Goal: Task Accomplishment & Management: Use online tool/utility

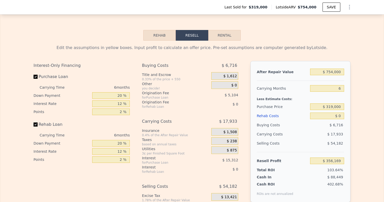
scroll to position [780, 0]
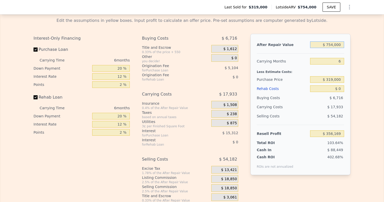
drag, startPoint x: 327, startPoint y: 40, endPoint x: 372, endPoint y: 40, distance: 45.3
click at [372, 40] on div "Edit the assumptions in yellow boxes. Input profit to calculate an offer price.…" at bounding box center [192, 107] width 384 height 189
type input "$ 5,754,000"
type input "$ 4,990,519"
type input "$ 50,754,000"
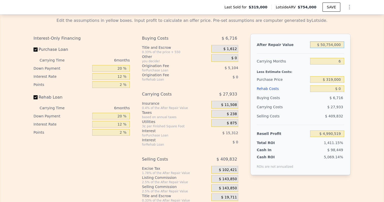
type input "$ 46,699,669"
type input "$ 500,754,000"
type input "$ 463,791,169"
drag, startPoint x: 320, startPoint y: 40, endPoint x: 370, endPoint y: 40, distance: 49.8
click at [370, 40] on div "Edit the assumptions in yellow boxes. Input profit to calculate an offer price.…" at bounding box center [192, 107] width 384 height 189
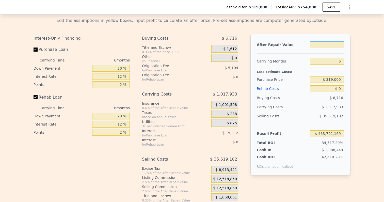
type input "$ 7"
type input "-$ 342,684"
type input "$ 75"
type input "-$ 342,621"
type input "$ 750"
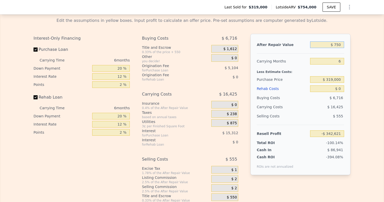
type input "-$ 341,996"
type input "$ 7,500"
type input "-$ 335,741"
type input "$ 75,000"
type input "-$ 273,176"
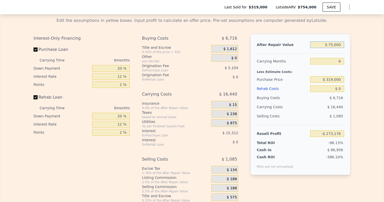
type input "$ 750,000"
type input "$ 352,461"
click at [375, 67] on div "Edit the assumptions in yellow boxes. Input profit to calculate an offer price.…" at bounding box center [192, 107] width 384 height 189
drag, startPoint x: 337, startPoint y: 55, endPoint x: 384, endPoint y: 55, distance: 47.0
click at [384, 55] on div "Rehab Resell Rental Edit the assumptions in yellow boxes. Input profit to calcu…" at bounding box center [192, 102] width 384 height 245
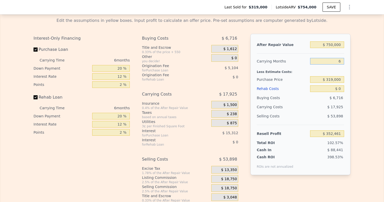
type input "4"
type input "$ 358,436"
type input "5"
type input "$ 355,449"
type input "5"
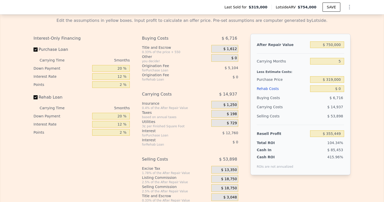
click at [353, 61] on div "Edit the assumptions in yellow boxes. Input profit to calculate an offer price.…" at bounding box center [191, 107] width 325 height 189
click at [366, 66] on div "Edit the assumptions in yellow boxes. Input profit to calculate an offer price.…" at bounding box center [192, 107] width 384 height 189
drag, startPoint x: 342, startPoint y: 76, endPoint x: 384, endPoint y: 76, distance: 42.0
click at [381, 76] on div "Edit the assumptions in yellow boxes. Input profit to calculate an offer price.…" at bounding box center [192, 107] width 384 height 189
drag, startPoint x: 328, startPoint y: 74, endPoint x: 384, endPoint y: 74, distance: 56.4
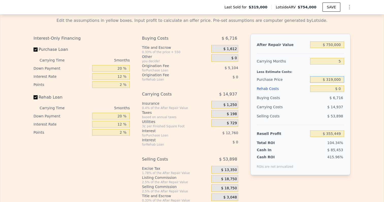
click at [384, 74] on div "Rehab Resell Rental Edit the assumptions in yellow boxes. Input profit to calcu…" at bounding box center [192, 102] width 384 height 245
type input "$ 450,000"
click at [381, 95] on div "Edit the assumptions in yellow boxes. Input profit to calculate an offer price.…" at bounding box center [192, 107] width 384 height 189
type input "$ 216,676"
drag, startPoint x: 339, startPoint y: 83, endPoint x: 380, endPoint y: 87, distance: 40.8
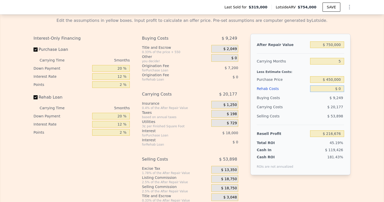
click at [354, 83] on div "Edit the assumptions in yellow boxes. Input profit to calculate an offer price.…" at bounding box center [191, 107] width 325 height 189
click at [366, 88] on div "Edit the assumptions in yellow boxes. Input profit to calculate an offer price.…" at bounding box center [192, 107] width 384 height 189
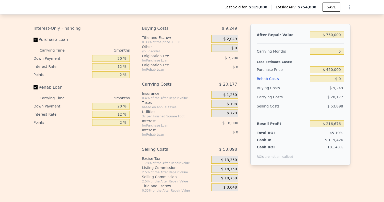
click at [227, 167] on span "$ 18,750" at bounding box center [229, 169] width 16 height 5
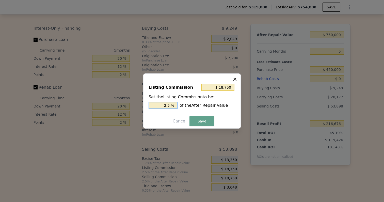
drag, startPoint x: 161, startPoint y: 106, endPoint x: 184, endPoint y: 106, distance: 23.1
click at [184, 106] on div "2.5 % of the After Repair Value" at bounding box center [192, 105] width 87 height 7
type input "$ 15,000"
type input "2 %"
click at [206, 122] on button "Save" at bounding box center [202, 121] width 25 height 10
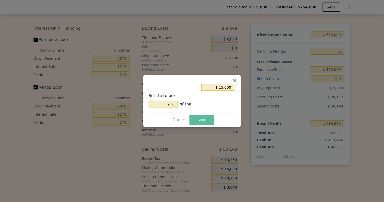
type input "$ 220,426"
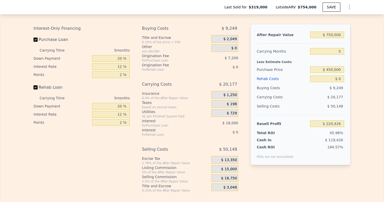
click at [236, 168] on div "$ 15,000" at bounding box center [225, 169] width 27 height 9
click at [235, 167] on span "$ 15,000" at bounding box center [229, 169] width 16 height 5
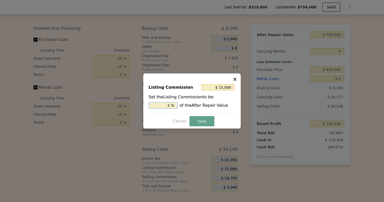
drag, startPoint x: 163, startPoint y: 104, endPoint x: 181, endPoint y: 104, distance: 17.8
click at [181, 104] on div "2 % of the After Repair Value" at bounding box center [192, 105] width 87 height 7
type input "$ 7,500"
type input "1. %"
type input "$ 11,250"
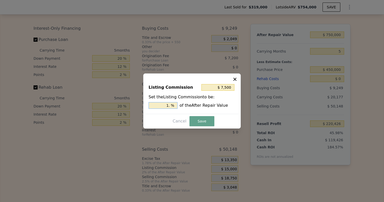
type input "1.5 %"
drag, startPoint x: 164, startPoint y: 106, endPoint x: 209, endPoint y: 106, distance: 44.7
click at [209, 106] on div "1.5 % of the After Repair Value" at bounding box center [192, 105] width 87 height 7
type input "$ 15,000"
type input "2 %"
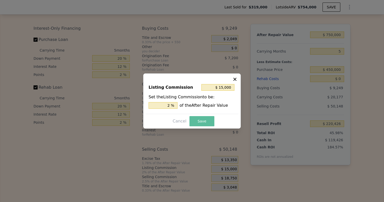
click at [207, 123] on button "Save" at bounding box center [202, 121] width 25 height 10
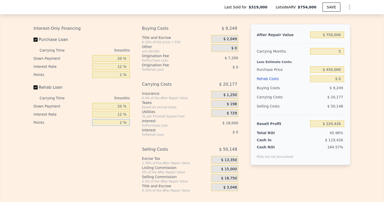
drag, startPoint x: 115, startPoint y: 117, endPoint x: 146, endPoint y: 117, distance: 31.3
click at [140, 117] on div "Interest-Only Financing Purchase Loan Carrying Time 5 months Down Payment 20 % …" at bounding box center [192, 108] width 317 height 169
type input "1.5 %"
drag, startPoint x: 120, startPoint y: 109, endPoint x: 149, endPoint y: 109, distance: 29.2
click at [144, 109] on div "Interest-Only Financing Purchase Loan Carrying Time 5 months Down Payment 20 % …" at bounding box center [192, 108] width 317 height 169
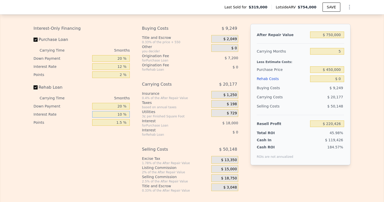
type input "10 %"
drag, startPoint x: 116, startPoint y: 102, endPoint x: 133, endPoint y: 102, distance: 16.8
click at [133, 102] on div "Interest-Only Financing Purchase Loan Carrying Time 5 months Down Payment 20 % …" at bounding box center [84, 108] width 100 height 169
type input "10 %"
drag, startPoint x: 111, startPoint y: 52, endPoint x: 153, endPoint y: 52, distance: 41.2
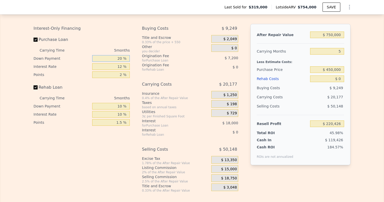
click at [153, 52] on div "Interest-Only Financing Purchase Loan Carrying Time 5 months Down Payment 20 % …" at bounding box center [192, 108] width 317 height 169
type input "1 %"
type input "$ 214,441"
type input "10 %"
type input "$ 217,276"
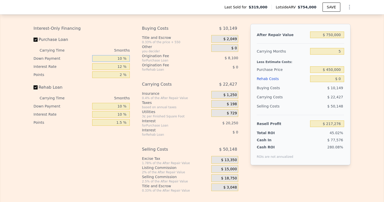
type input "10 %"
drag, startPoint x: 117, startPoint y: 60, endPoint x: 133, endPoint y: 60, distance: 16.3
click at [133, 60] on div "Interest-Only Financing Purchase Loan Carrying Time 5 months Down Payment 10 % …" at bounding box center [84, 108] width 100 height 169
type input "10 %"
type input "$ 220,651"
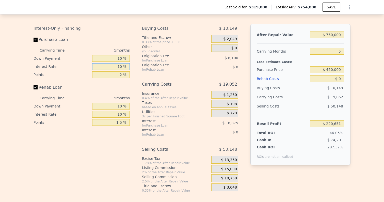
type input "10 %"
drag, startPoint x: 114, startPoint y: 68, endPoint x: 146, endPoint y: 68, distance: 32.0
click at [146, 68] on div "Interest-Only Financing Purchase Loan Carrying Time 5 months Down Payment 10 % …" at bounding box center [192, 108] width 317 height 169
type input "1. %"
type input "$ 224,701"
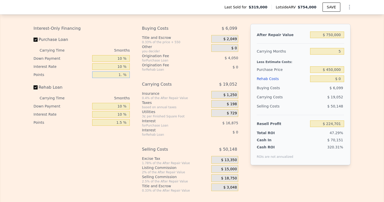
type input "1.5 %"
type input "$ 222,676"
type input "1.5 %"
click at [137, 82] on div "Interest-Only Financing Purchase Loan Carrying Time 5 months Down Payment 10 % …" at bounding box center [192, 108] width 317 height 169
drag, startPoint x: 339, startPoint y: 74, endPoint x: 350, endPoint y: 74, distance: 10.2
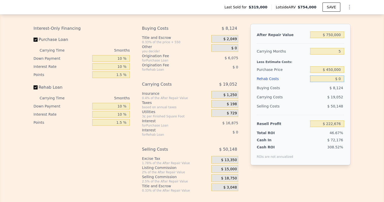
click at [350, 74] on div "After Repair Value $ 750,000 Carrying Months 5 Less Estimate Costs: Purchase Pr…" at bounding box center [301, 94] width 100 height 141
click at [341, 76] on input "$ 0" at bounding box center [327, 79] width 34 height 7
click at [355, 77] on div "Edit the assumptions in yellow boxes. Input profit to calculate an offer price.…" at bounding box center [191, 98] width 325 height 189
click at [340, 77] on input "text" at bounding box center [327, 79] width 34 height 7
type input "$ 1"
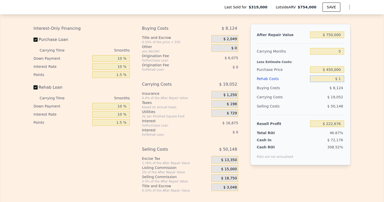
type input "$ 222,675"
type input "$ 14"
type input "$ 222,662"
type input "$ 140"
type input "$ 222,529"
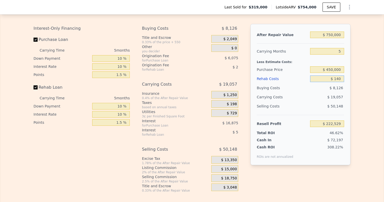
type input "$ 1,400"
type input "$ 221,202"
type input "$ 14,000"
type input "$ 207,962"
type input "$ 140,000"
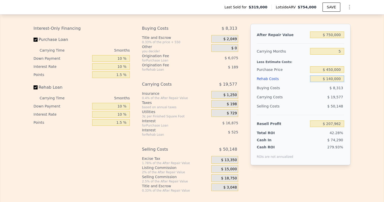
type input "$ 75,536"
click at [354, 88] on div "Edit the assumptions in yellow boxes. Input profit to calculate an offer price.…" at bounding box center [191, 98] width 325 height 189
drag, startPoint x: 330, startPoint y: 74, endPoint x: 384, endPoint y: 74, distance: 53.9
click at [384, 74] on div "Rehab Resell Rental Edit the assumptions in yellow boxes. Input profit to calcu…" at bounding box center [192, 92] width 384 height 245
type input "$ 13"
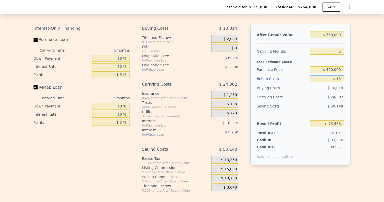
type input "$ 222,663"
type input "$ 130"
type input "$ 222,539"
type input "$ 1,300"
type input "$ 221,308"
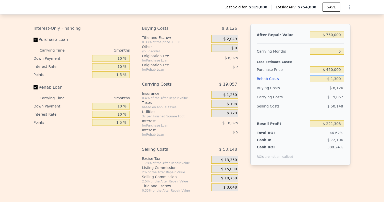
type input "$ 13,000"
type input "$ 209,010"
type input "$ 130,000"
type input "$ 86,046"
click at [369, 110] on div "Edit the assumptions in yellow boxes. Input profit to calculate an offer price.…" at bounding box center [192, 98] width 384 height 189
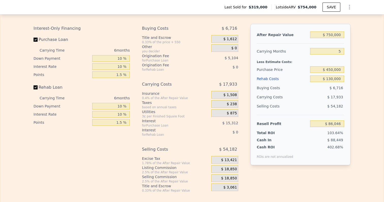
type input "$ 754,000"
type input "6"
type input "$ 0"
type input "$ 356,169"
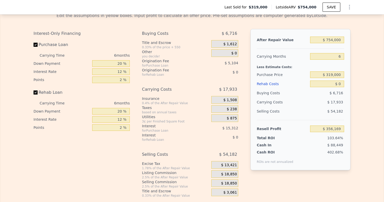
scroll to position [785, 0]
drag, startPoint x: 327, startPoint y: 35, endPoint x: 358, endPoint y: 35, distance: 30.8
click at [358, 35] on div "Edit the assumptions in yellow boxes. Input profit to calculate an offer price.…" at bounding box center [192, 103] width 384 height 189
type input "$ 7"
type input "-$ 342,684"
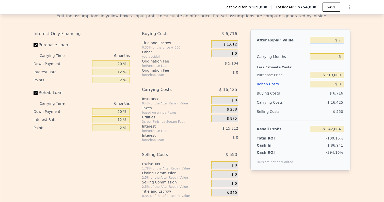
type input "$ 77"
type input "-$ 342,619"
type input "$ 7"
type input "-$ 342,684"
type input "$ 75"
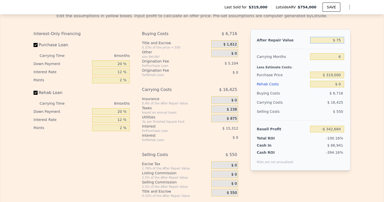
type input "-$ 342,621"
type input "$ 750"
type input "-$ 341,996"
type input "$ 7,500"
type input "-$ 335,741"
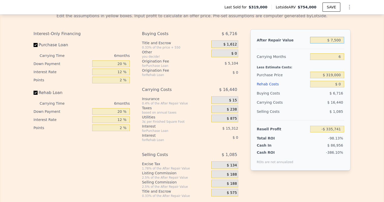
type input "$ 75,000"
type input "-$ 273,176"
type input "$ 750,000"
type input "$ 352,461"
drag, startPoint x: 330, startPoint y: 53, endPoint x: 354, endPoint y: 53, distance: 24.7
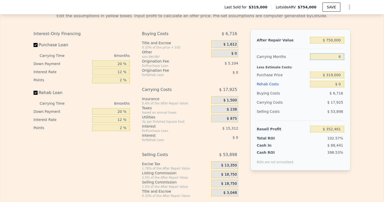
click at [354, 53] on div "Edit the assumptions in yellow boxes. Input profit to calculate an offer price.…" at bounding box center [191, 103] width 325 height 189
type input "4"
type input "$ 358,436"
type input "4"
drag, startPoint x: 328, startPoint y: 69, endPoint x: 357, endPoint y: 71, distance: 29.6
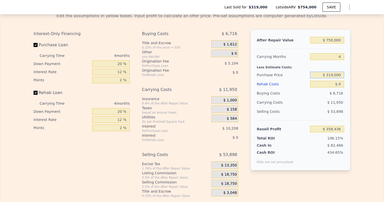
click at [357, 71] on div "Edit the assumptions in yellow boxes. Input profit to calculate an offer price.…" at bounding box center [192, 103] width 384 height 189
type input "$ 5"
type input "$ 450,000"
click at [355, 90] on div "Edit the assumptions in yellow boxes. Input profit to calculate an offer price.…" at bounding box center [192, 103] width 384 height 189
type input "$ 220,711"
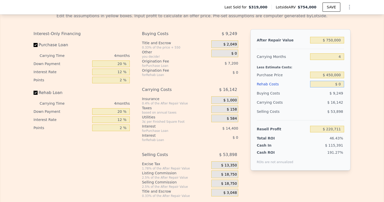
drag, startPoint x: 339, startPoint y: 79, endPoint x: 352, endPoint y: 83, distance: 13.6
click at [351, 83] on div "Edit the assumptions in yellow boxes. Input profit to calculate an offer price.…" at bounding box center [191, 103] width 325 height 189
type input "$ 1"
type input "$ 220,710"
type input "$ 12"
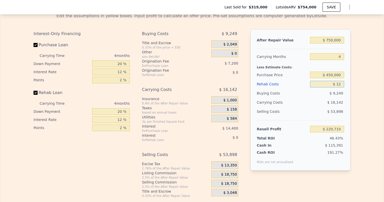
type input "$ 220,699"
type input "$ 120"
type input "$ 220,585"
type input "$ 1,200"
type input "$ 219,452"
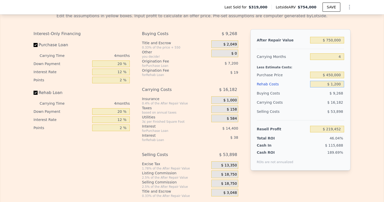
type input "$ 12,000"
type input "$ 208,135"
type input "$ 120,000"
type input "$ 94,951"
click at [359, 96] on div "Edit the assumptions in yellow boxes. Input profit to calculate an offer price.…" at bounding box center [192, 103] width 384 height 189
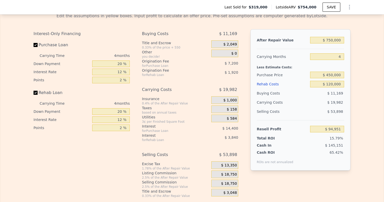
click at [233, 172] on span "$ 18,750" at bounding box center [229, 174] width 16 height 5
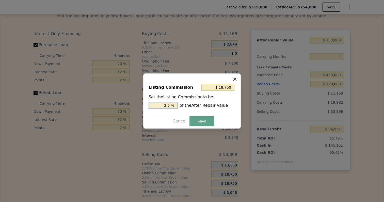
drag, startPoint x: 160, startPoint y: 106, endPoint x: 182, endPoint y: 106, distance: 22.1
click at [182, 106] on div "2.5 % of the After Repair Value" at bounding box center [192, 105] width 87 height 7
type input "$ 15,000"
type input "2 %"
click at [204, 118] on button "Save" at bounding box center [202, 121] width 25 height 10
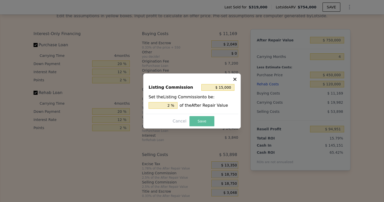
type input "$ 98,701"
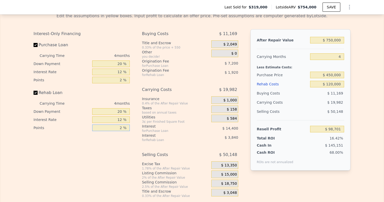
drag, startPoint x: 114, startPoint y: 120, endPoint x: 138, endPoint y: 120, distance: 24.4
click at [138, 120] on div "Interest-Only Financing Purchase Loan Carrying Time 4 months Down Payment 20 % …" at bounding box center [192, 113] width 317 height 169
click at [119, 124] on div "2 %" at bounding box center [111, 128] width 38 height 8
drag, startPoint x: 119, startPoint y: 121, endPoint x: 126, endPoint y: 121, distance: 6.6
click at [121, 125] on input "2 %" at bounding box center [111, 128] width 38 height 7
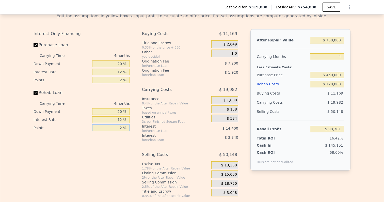
drag, startPoint x: 118, startPoint y: 124, endPoint x: 132, endPoint y: 124, distance: 14.5
click at [131, 124] on div "Interest-Only Financing Purchase Loan Carrying Time 4 months Down Payment 20 % …" at bounding box center [84, 113] width 100 height 169
type input "1 %"
type input "$ 99,661"
type input "1.5 %"
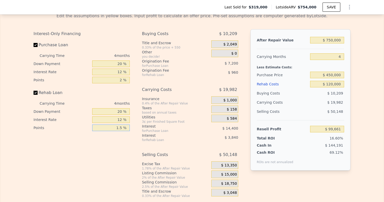
type input "$ 99,181"
type input "1.5 %"
drag, startPoint x: 118, startPoint y: 108, endPoint x: 153, endPoint y: 108, distance: 35.3
click at [153, 108] on div "Interest-Only Financing Purchase Loan Carrying Time 4 months Down Payment 20 % …" at bounding box center [192, 113] width 317 height 169
type input "1 %"
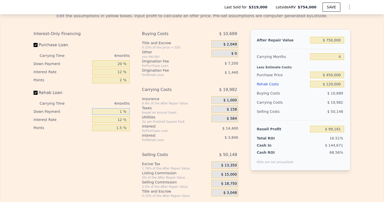
type input "$ 97,927"
type input "10 %"
type input "$ 98,521"
type input "10 %"
drag, startPoint x: 115, startPoint y: 113, endPoint x: 146, endPoint y: 113, distance: 31.3
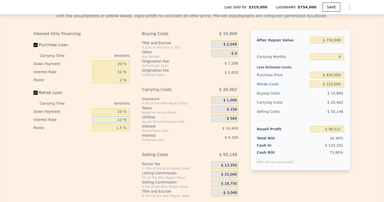
click at [146, 113] on div "Interest-Only Financing Purchase Loan Carrying Time 4 months Down Payment 20 % …" at bounding box center [192, 113] width 317 height 169
type input "1 %"
type input "$ 102,481"
type input "10 %"
type input "$ 99,241"
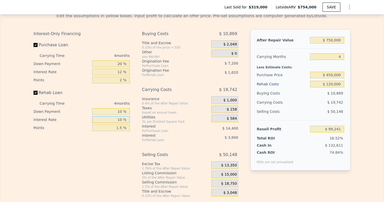
type input "10 %"
drag, startPoint x: 117, startPoint y: 60, endPoint x: 130, endPoint y: 61, distance: 13.8
click at [130, 61] on div "Interest-Only Financing Purchase Loan Carrying Time 4 months Down Payment 20 % …" at bounding box center [84, 113] width 100 height 169
type input "1 %"
type input "$ 94,111"
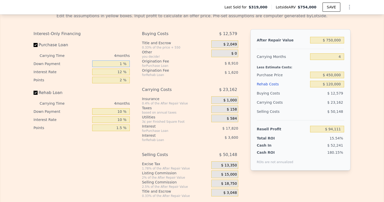
type input "10 %"
type input "$ 96,541"
type input "10 %"
drag, startPoint x: 122, startPoint y: 66, endPoint x: 141, endPoint y: 66, distance: 19.1
click at [141, 66] on div "Interest-Only Financing Purchase Loan Carrying Time 4 months Down Payment 10 % …" at bounding box center [192, 113] width 317 height 169
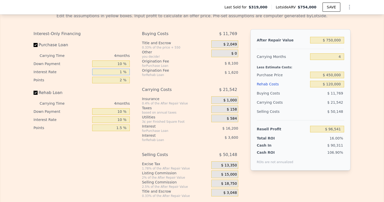
type input "10 %"
type input "$ 99,241"
type input "10 %"
drag, startPoint x: 116, startPoint y: 76, endPoint x: 137, endPoint y: 74, distance: 20.2
click at [137, 74] on div "Interest-Only Financing Purchase Loan Carrying Time 4 months Down Payment 10 % …" at bounding box center [192, 113] width 317 height 169
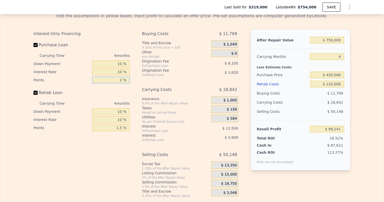
type input "1 %"
type input "$ 103,291"
type input "15 %"
type input "$ 46,591"
type input "1 %"
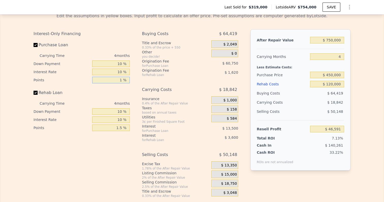
type input "$ 103,291"
type input "1.5 %"
type input "$ 101,266"
type input "1.5 %"
click at [134, 85] on div "Interest-Only Financing Purchase Loan Carrying Time 4 months Down Payment 10 % …" at bounding box center [192, 113] width 317 height 169
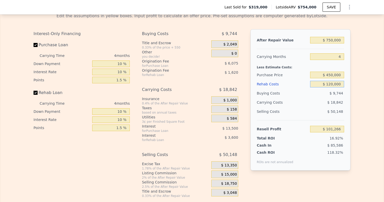
drag, startPoint x: 327, startPoint y: 80, endPoint x: 359, endPoint y: 80, distance: 31.8
click at [359, 80] on div "Edit the assumptions in yellow boxes. Input profit to calculate an offer price.…" at bounding box center [192, 103] width 384 height 189
type input "$ 1"
type input "$ 226,485"
type input "$ 13"
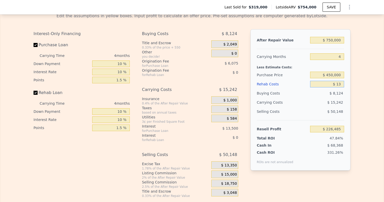
type input "$ 226,473"
type input "$ 130"
type input "$ 226,350"
type input "$ 1,300"
type input "$ 225,128"
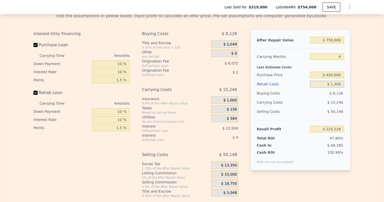
type input "$ 13,000"
type input "$ 212,918"
type input "$ 130,000"
type input "$ 90,831"
click at [365, 92] on div "Edit the assumptions in yellow boxes. Input profit to calculate an offer price.…" at bounding box center [192, 103] width 384 height 189
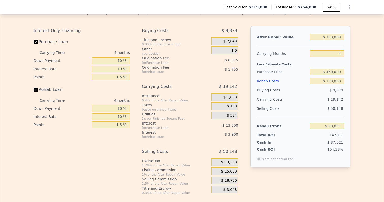
scroll to position [785, 0]
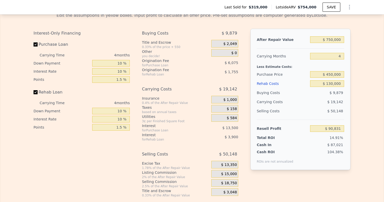
click at [359, 70] on div "Edit the assumptions in yellow boxes. Input profit to calculate an offer price.…" at bounding box center [192, 102] width 384 height 189
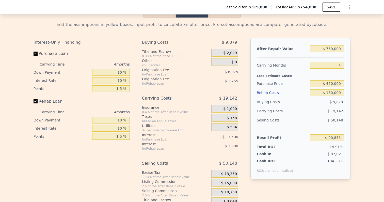
scroll to position [772, 0]
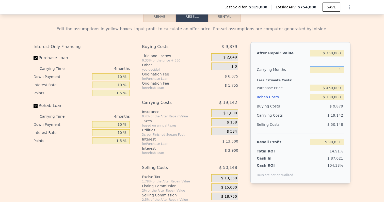
drag, startPoint x: 337, startPoint y: 65, endPoint x: 364, endPoint y: 65, distance: 26.2
click at [353, 65] on div "Edit the assumptions in yellow boxes. Input profit to calculate an offer price.…" at bounding box center [191, 116] width 325 height 189
type input "5"
type input "$ 86,046"
click at [371, 82] on div "Edit the assumptions in yellow boxes. Input profit to calculate an offer price.…" at bounding box center [192, 116] width 384 height 189
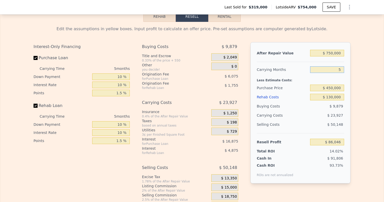
drag, startPoint x: 338, startPoint y: 66, endPoint x: 378, endPoint y: 66, distance: 40.7
click at [378, 66] on div "Edit the assumptions in yellow boxes. Input profit to calculate an offer price.…" at bounding box center [192, 116] width 384 height 189
type input "4"
type input "$ 90,831"
type input "4"
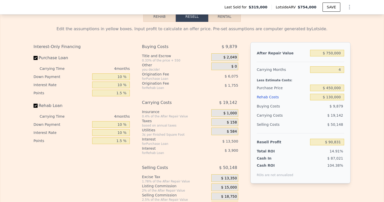
click at [360, 79] on div "Edit the assumptions in yellow boxes. Input profit to calculate an offer price.…" at bounding box center [192, 116] width 384 height 189
drag, startPoint x: 332, startPoint y: 83, endPoint x: 381, endPoint y: 83, distance: 48.6
click at [381, 83] on div "Edit the assumptions in yellow boxes. Input profit to calculate an offer price.…" at bounding box center [192, 116] width 384 height 189
type input "$ 455,000"
type input "$ 85,595"
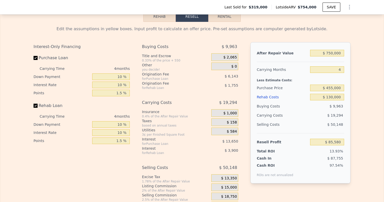
click at [367, 97] on div "Edit the assumptions in yellow boxes. Input profit to calculate an offer price.…" at bounding box center [192, 116] width 384 height 189
drag, startPoint x: 332, startPoint y: 84, endPoint x: 355, endPoint y: 85, distance: 23.2
click at [355, 85] on div "Edit the assumptions in yellow boxes. Input profit to calculate an offer price.…" at bounding box center [192, 116] width 384 height 189
type input "$ 460,000"
type input "$ 80,363"
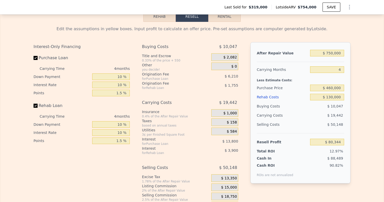
click at [357, 95] on div "Edit the assumptions in yellow boxes. Input profit to calculate an offer price.…" at bounding box center [192, 116] width 384 height 189
drag, startPoint x: 329, startPoint y: 83, endPoint x: 348, endPoint y: 83, distance: 18.6
click at [348, 83] on div "After Repair Value $ 750,000 Carrying Months 4 Less Estimate Costs: Purchase Pr…" at bounding box center [301, 112] width 100 height 141
type input "$ 465,000"
type input "$ 75,127"
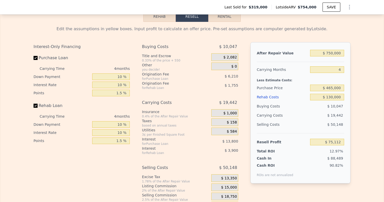
click at [356, 97] on div "Edit the assumptions in yellow boxes. Input profit to calculate an offer price.…" at bounding box center [192, 116] width 384 height 189
drag, startPoint x: 331, startPoint y: 84, endPoint x: 371, endPoint y: 84, distance: 40.2
click at [371, 84] on div "Edit the assumptions in yellow boxes. Input profit to calculate an offer price.…" at bounding box center [192, 116] width 384 height 189
type input "$ 455,000"
type input "$ 85,595"
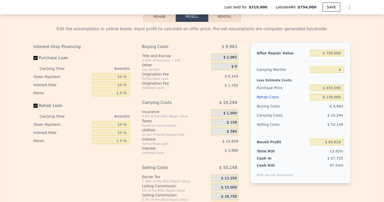
click at [372, 99] on div "Edit the assumptions in yellow boxes. Input profit to calculate an offer price.…" at bounding box center [192, 116] width 384 height 189
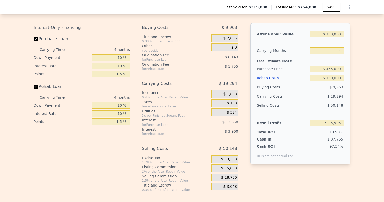
scroll to position [795, 0]
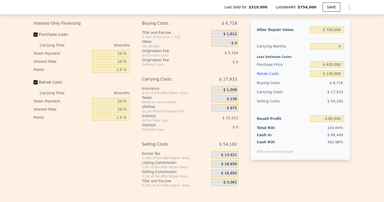
type input "$ 754,000"
type input "6"
type input "$ 0"
type input "$ 356,169"
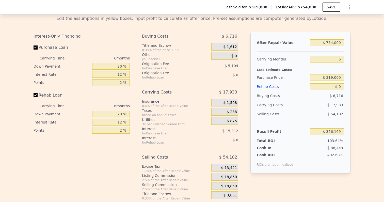
scroll to position [772, 0]
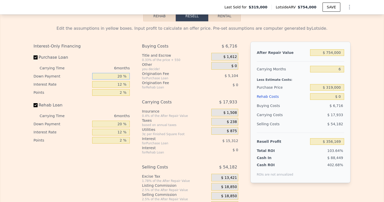
drag, startPoint x: 112, startPoint y: 69, endPoint x: 143, endPoint y: 69, distance: 30.8
click at [143, 69] on div "Interest-Only Financing Purchase Loan Carrying Time 6 months Down Payment 20 % …" at bounding box center [192, 126] width 317 height 169
type input "120 %"
type input "$ 381,689"
type input "1120 %"
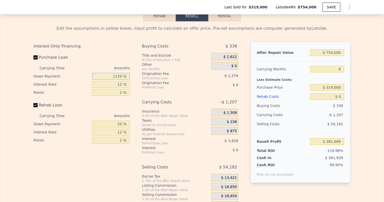
type input "$ 636,889"
drag, startPoint x: 116, startPoint y: 71, endPoint x: 135, endPoint y: 71, distance: 19.3
click at [135, 71] on div "Interest-Only Financing Purchase Loan Carrying Time 6 months Down Payment 1120 …" at bounding box center [192, 126] width 317 height 169
type input "11 %"
type input "$ 353,873"
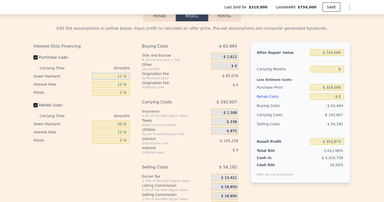
type input "110 %"
type input "$ 379,137"
type input "11 %"
type input "$ 353,873"
type input "1 %"
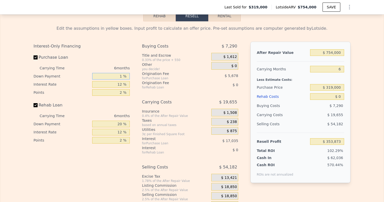
type input "$ 351,321"
type input "10 %"
type input "$ 353,617"
type input "10 %"
drag, startPoint x: 120, startPoint y: 79, endPoint x: 147, endPoint y: 79, distance: 27.5
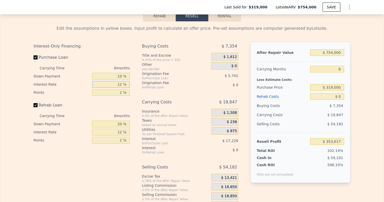
click at [147, 79] on div "Interest-Only Financing Purchase Loan Carrying Time 6 months Down Payment 10 % …" at bounding box center [192, 126] width 317 height 169
type input "10 %"
type input "$ 356,485"
drag, startPoint x: 122, startPoint y: 87, endPoint x: 129, endPoint y: 87, distance: 7.1
click at [128, 89] on input "2 %" at bounding box center [111, 92] width 38 height 7
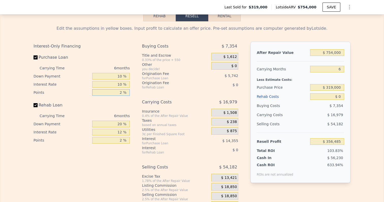
type input "1 %"
type input "$ 359,356"
type input "1.5 %"
type input "$ 357,920"
type input "1.5 %"
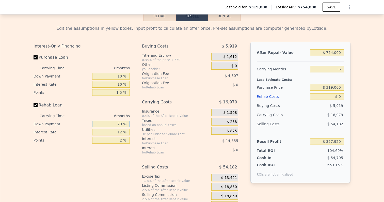
drag, startPoint x: 118, startPoint y: 117, endPoint x: 150, endPoint y: 117, distance: 32.0
click at [149, 117] on div "Interest-Only Financing Purchase Loan Carrying Time 6 months Down Payment 10 % …" at bounding box center [192, 126] width 317 height 169
type input "10 %"
drag, startPoint x: 116, startPoint y: 127, endPoint x: 127, endPoint y: 127, distance: 10.4
click at [126, 129] on input "12 %" at bounding box center [111, 132] width 38 height 7
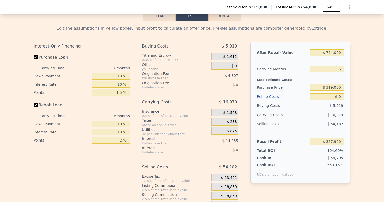
type input "10 %"
drag, startPoint x: 117, startPoint y: 135, endPoint x: 123, endPoint y: 135, distance: 5.8
click at [123, 137] on input "2 %" at bounding box center [111, 140] width 38 height 7
type input "1.5 %"
click at [124, 158] on div "Interest-Only Financing Purchase Loan Carrying Time 6 months Down Payment 10 % …" at bounding box center [84, 126] width 100 height 169
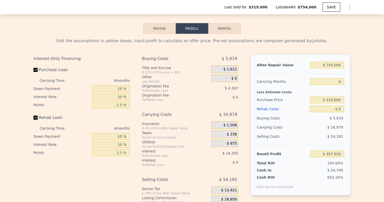
scroll to position [758, 0]
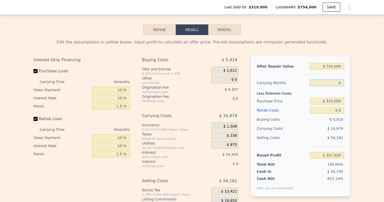
drag, startPoint x: 338, startPoint y: 78, endPoint x: 354, endPoint y: 78, distance: 15.5
click at [354, 78] on div "Edit the assumptions in yellow boxes. Input profit to calculate an offer price.…" at bounding box center [191, 129] width 325 height 189
type input "4"
type input "$ 363,580"
type input "4"
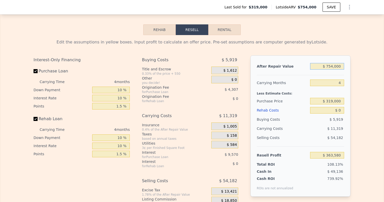
drag, startPoint x: 336, startPoint y: 62, endPoint x: 358, endPoint y: 62, distance: 21.6
click at [358, 62] on div "Edit the assumptions in yellow boxes. Input profit to calculate an offer price.…" at bounding box center [192, 129] width 384 height 189
type input "$ 750"
type input "-$ 335,087"
type input "$ 7,500"
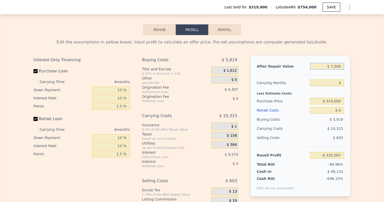
type input "-$ 328,828"
type input "$ 75,000"
type input "-$ 266,218"
type input "$ 750,000"
type input "$ 359,869"
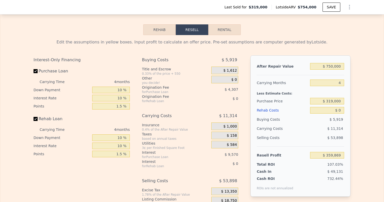
click at [360, 75] on div "Edit the assumptions in yellow boxes. Input profit to calculate an offer price.…" at bounding box center [192, 129] width 384 height 189
drag, startPoint x: 327, startPoint y: 97, endPoint x: 384, endPoint y: 100, distance: 57.5
click at [384, 100] on div "Rehab Resell Rental Edit the assumptions in yellow boxes. Input profit to calcu…" at bounding box center [192, 124] width 384 height 245
drag, startPoint x: 323, startPoint y: 97, endPoint x: 384, endPoint y: 97, distance: 61.0
click at [384, 97] on div "Rehab Resell Rental Edit the assumptions in yellow boxes. Input profit to calcu…" at bounding box center [192, 124] width 384 height 245
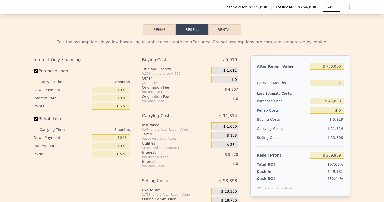
type input "$ 450,000"
type input "$ 222,736"
click at [363, 102] on div "Edit the assumptions in yellow boxes. Input profit to calculate an offer price.…" at bounding box center [192, 129] width 384 height 189
drag, startPoint x: 339, startPoint y: 106, endPoint x: 352, endPoint y: 105, distance: 12.8
click at [348, 106] on div "After Repair Value $ 750,000 Carrying Months 4 Less Estimate Costs: Purchase Pr…" at bounding box center [301, 125] width 100 height 141
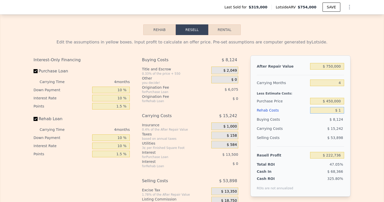
type input "$ 12"
type input "$ 222,724"
type input "$ 13"
type input "$ 222,723"
type input "$ 130"
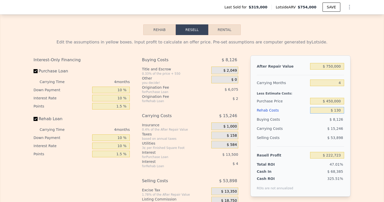
type input "$ 222,600"
type input "$ 1,300"
type input "$ 221,378"
type input "$ 13,000"
type input "$ 209,168"
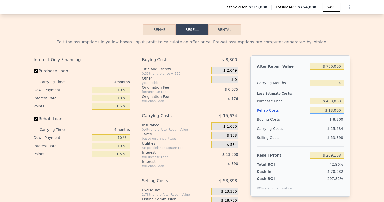
type input "$ 130,000"
type input "$ 87,081"
click at [364, 115] on div "Edit the assumptions in yellow boxes. Input profit to calculate an offer price.…" at bounding box center [192, 129] width 384 height 189
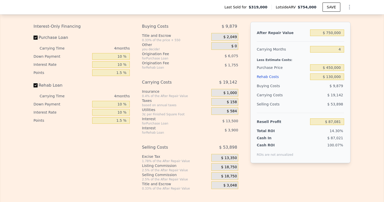
click at [232, 165] on span "$ 18,750" at bounding box center [229, 167] width 16 height 5
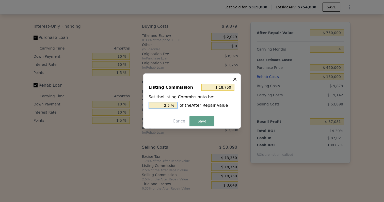
click at [162, 103] on input "2.5 %" at bounding box center [163, 105] width 29 height 7
type input "$ 15,000"
type input "2 %"
click at [201, 117] on button "Save" at bounding box center [202, 121] width 25 height 10
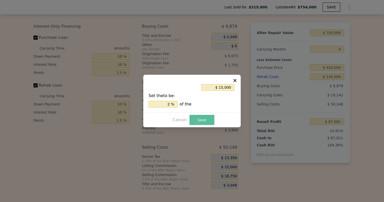
type input "$ 90,831"
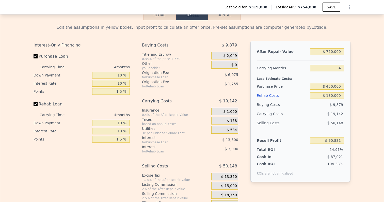
scroll to position [768, 0]
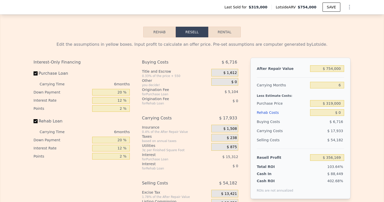
scroll to position [760, 0]
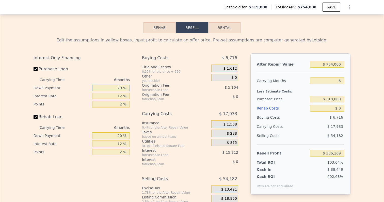
drag, startPoint x: 118, startPoint y: 82, endPoint x: 147, endPoint y: 82, distance: 29.5
click at [147, 82] on div "Interest-Only Financing Purchase Loan Carrying Time 6 months Down Payment 20 % …" at bounding box center [192, 137] width 317 height 169
type input "1 %"
type input "$ 351,321"
type input "10 %"
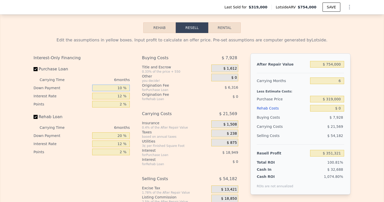
type input "$ 353,617"
type input "10 %"
drag, startPoint x: 114, startPoint y: 89, endPoint x: 138, endPoint y: 89, distance: 23.9
click at [137, 89] on div "Interest-Only Financing Purchase Loan Carrying Time 6 months Down Payment 10 % …" at bounding box center [192, 137] width 317 height 169
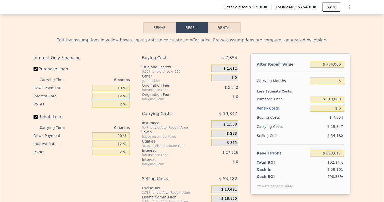
type input "1 %"
type input "$ 369,409"
type input "10 %"
type input "$ 356,485"
type input "10 %"
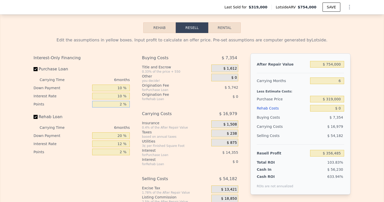
drag, startPoint x: 118, startPoint y: 99, endPoint x: 127, endPoint y: 99, distance: 8.4
click at [126, 101] on input "2 %" at bounding box center [111, 104] width 38 height 7
type input "1 %"
type input "$ 359,356"
type input "1.5 %"
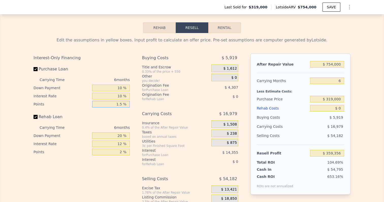
type input "$ 357,920"
type input "1.5 %"
drag, startPoint x: 115, startPoint y: 132, endPoint x: 143, endPoint y: 132, distance: 27.7
click at [138, 132] on div "Interest-Only Financing Purchase Loan Carrying Time 6 months Down Payment 10 % …" at bounding box center [192, 137] width 317 height 169
type input "10 %"
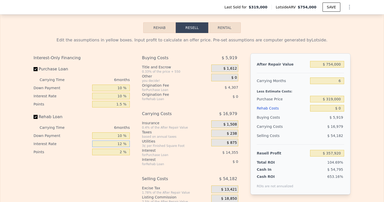
drag, startPoint x: 117, startPoint y: 140, endPoint x: 139, endPoint y: 140, distance: 21.9
click at [139, 140] on div "Interest-Only Financing Purchase Loan Carrying Time 6 months Down Payment 10 % …" at bounding box center [192, 137] width 317 height 169
type input "10 %"
drag, startPoint x: 116, startPoint y: 150, endPoint x: 131, endPoint y: 150, distance: 15.5
click at [130, 150] on div "Interest-Only Financing Purchase Loan Carrying Time 6 months Down Payment 10 % …" at bounding box center [84, 137] width 100 height 169
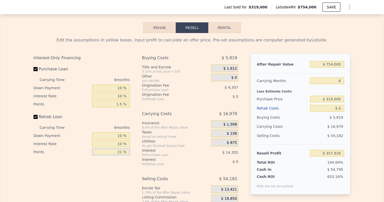
type input "2 %"
type input "1.5 %"
click at [127, 176] on div "Interest-Only Financing Purchase Loan Carrying Time 6 months Down Payment 10 % …" at bounding box center [84, 137] width 100 height 169
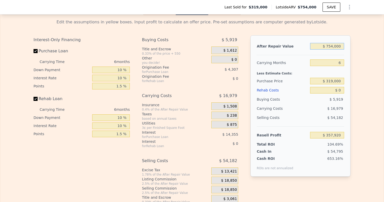
drag, startPoint x: 327, startPoint y: 40, endPoint x: 369, endPoint y: 40, distance: 42.2
click at [368, 40] on div "Edit the assumptions in yellow boxes. Input profit to calculate an offer price.…" at bounding box center [192, 109] width 384 height 189
type input "$ 5,754,000"
type input "$ 4,992,270"
type input "$ 50,754,000"
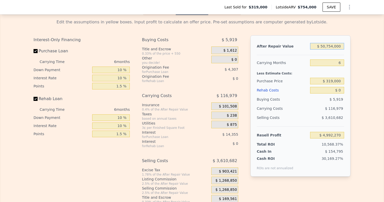
type input "$ 46,701,420"
drag, startPoint x: 324, startPoint y: 42, endPoint x: 384, endPoint y: 42, distance: 59.8
click at [384, 42] on div "Rehab Resell Rental Edit the assumptions in yellow boxes. Input profit to calcu…" at bounding box center [192, 104] width 384 height 245
type input "$ 5"
type input "-$ 340,935"
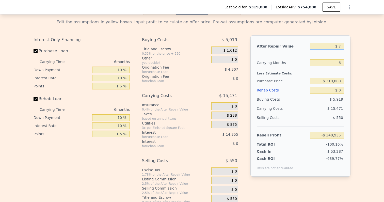
type input "$ 75"
type input "-$ 340,870"
type input "$ 750"
type input "-$ 340,245"
type input "$ 7,500"
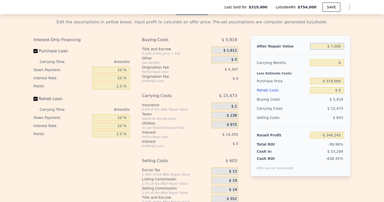
type input "-$ 333,990"
type input "$ 75,000"
type input "-$ 271,425"
type input "$ 750,000"
type input "$ 354,212"
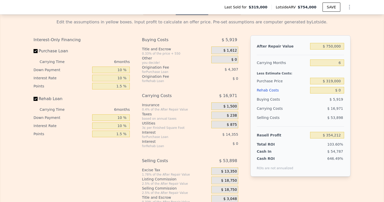
click at [379, 55] on div "Edit the assumptions in yellow boxes. Input profit to calculate an offer price.…" at bounding box center [192, 109] width 384 height 189
drag, startPoint x: 339, startPoint y: 57, endPoint x: 359, endPoint y: 57, distance: 19.8
click at [359, 57] on div "Edit the assumptions in yellow boxes. Input profit to calculate an offer price.…" at bounding box center [192, 109] width 384 height 189
type input "4"
type input "$ 359,869"
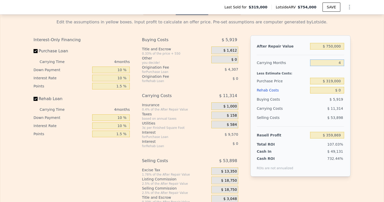
type input "4"
drag, startPoint x: 328, startPoint y: 77, endPoint x: 381, endPoint y: 78, distance: 53.7
click at [381, 78] on div "Edit the assumptions in yellow boxes. Input profit to calculate an offer price.…" at bounding box center [192, 109] width 384 height 189
type input "$ 450,000"
type input "$ 222,736"
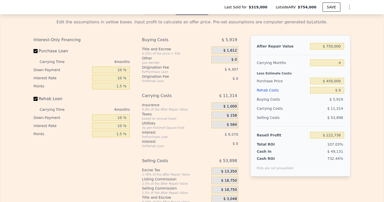
click at [382, 89] on div "Edit the assumptions in yellow boxes. Input profit to calculate an offer price.…" at bounding box center [192, 109] width 384 height 189
drag, startPoint x: 340, startPoint y: 86, endPoint x: 345, endPoint y: 86, distance: 5.3
click at [345, 86] on div "After Repair Value $ 750,000 Carrying Months 4 Less Estimate Costs: Purchase Pr…" at bounding box center [301, 105] width 100 height 141
type input "$ 12"
type input "$ 222,724"
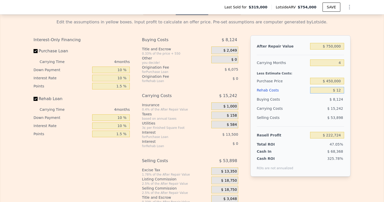
type input "$ 120"
type input "$ 222,610"
type input "$ 1,200"
type input "$ 221,484"
type input "$ 12,000"
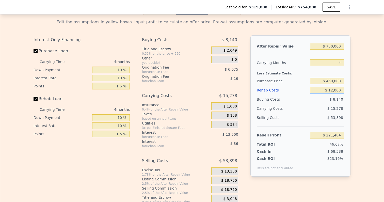
type input "$ 210,214"
type input "$ 120,000"
type input "$ 97,516"
type input "$ 1,200,000"
type input "-$ 1,029,464"
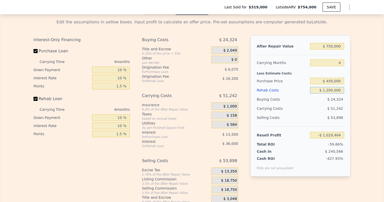
type input "$ 120,000"
type input "$ 97,516"
click at [364, 100] on div "Edit the assumptions in yellow boxes. Input profit to calculate an offer price.…" at bounding box center [192, 109] width 384 height 189
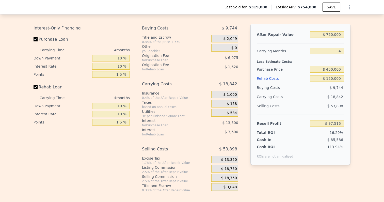
scroll to position [790, 0]
click at [228, 167] on span "$ 18,750" at bounding box center [229, 169] width 16 height 5
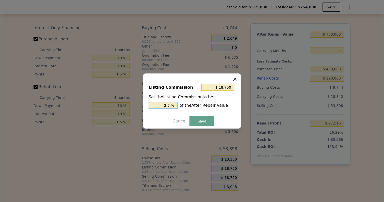
drag, startPoint x: 161, startPoint y: 105, endPoint x: 187, endPoint y: 105, distance: 26.2
click at [187, 105] on div "2.5 % of the After Repair Value" at bounding box center [192, 105] width 87 height 7
type input "$ 15,000"
type input "2 %"
click at [203, 122] on button "Save" at bounding box center [202, 121] width 25 height 10
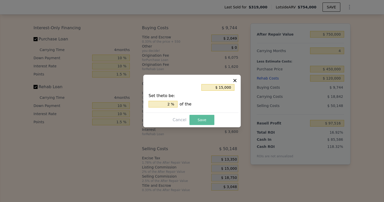
type input "$ 101,266"
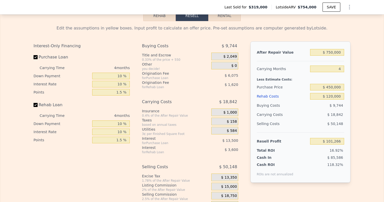
scroll to position [772, 0]
click at [331, 94] on input "$ 120,000" at bounding box center [327, 97] width 34 height 7
type input "$ 10,000"
type input "$ 216,051"
type input "$ 130,000"
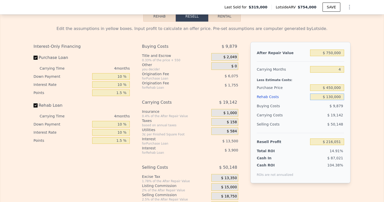
type input "$ 90,831"
type input "$ 130,000"
click at [355, 114] on div "Edit the assumptions in yellow boxes. Input profit to calculate an offer price.…" at bounding box center [191, 116] width 325 height 189
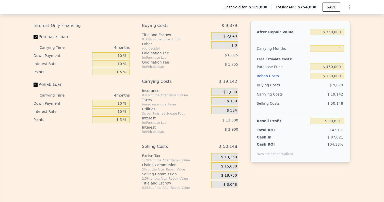
click at [36, 83] on input "Rehab Loan" at bounding box center [36, 85] width 4 height 4
checkbox input "false"
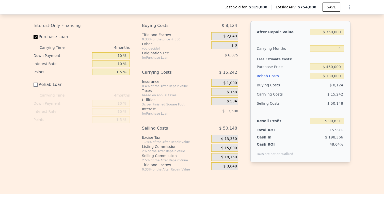
type input "$ 96,486"
click at [36, 83] on input "Rehab Loan" at bounding box center [36, 85] width 4 height 4
checkbox input "true"
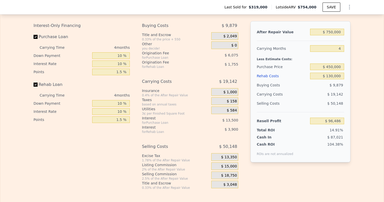
type input "$ 90,831"
click at [36, 83] on input "Rehab Loan" at bounding box center [36, 85] width 4 height 4
checkbox input "false"
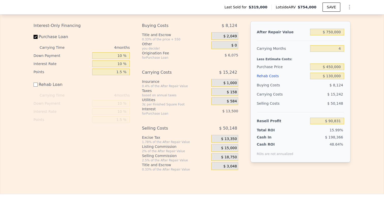
type input "$ 96,486"
click at [36, 83] on input "Rehab Loan" at bounding box center [36, 85] width 4 height 4
checkbox input "true"
type input "$ 90,831"
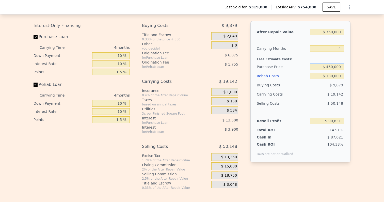
click at [333, 64] on input "$ 450,000" at bounding box center [327, 67] width 34 height 7
type input "$ 460,000"
type input "$ 80,363"
click at [359, 85] on div "Edit the assumptions in yellow boxes. Input profit to calculate an offer price.…" at bounding box center [192, 95] width 384 height 189
click at [332, 64] on input "$ 460,000" at bounding box center [327, 67] width 34 height 7
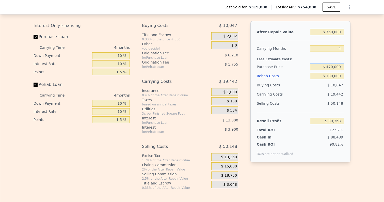
type input "$ 470,000"
click at [357, 86] on div "Edit the assumptions in yellow boxes. Input profit to calculate an offer price.…" at bounding box center [192, 95] width 384 height 189
type input "$ 69,895"
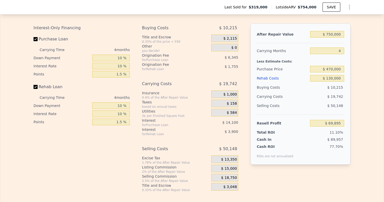
scroll to position [787, 0]
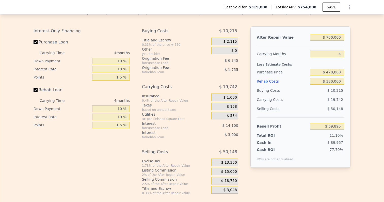
type input "$ 754,000"
type input "6"
type input "$ 0"
type input "$ 356,169"
drag, startPoint x: 328, startPoint y: 32, endPoint x: 384, endPoint y: 44, distance: 57.2
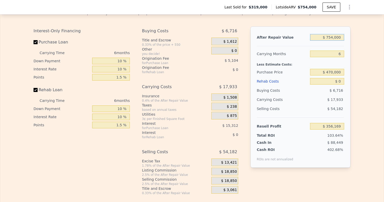
click at [384, 44] on div "Rehab Resell Rental Edit the assumptions in yellow boxes. Input profit to calcu…" at bounding box center [192, 95] width 384 height 245
type input "$ 7"
type input "-$ 342,684"
type input "$ 70"
type input "-$ 342,626"
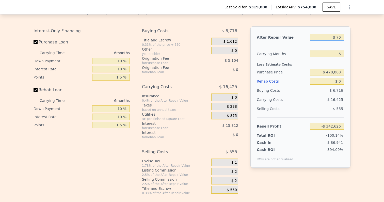
type input "$ 700"
type input "-$ 342,042"
type input "$ 7,000"
type input "-$ 336,203"
type input "$ 70,000"
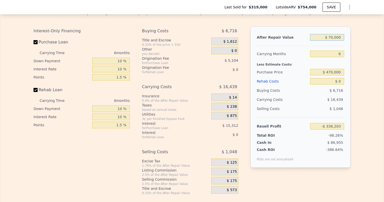
type input "-$ 277,810"
type input "$ 700,000"
type input "$ 306,118"
drag, startPoint x: 337, startPoint y: 49, endPoint x: 366, endPoint y: 49, distance: 29.0
click at [366, 49] on div "Edit the assumptions in yellow boxes. Input profit to calculate an offer price.…" at bounding box center [192, 100] width 384 height 189
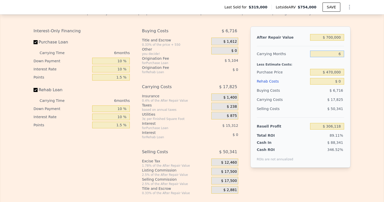
type input "4"
type input "$ 312,060"
type input "4"
click at [351, 57] on div "After Repair Value $ 700,000 Carrying Months 4 Less Estimate Costs: Purchase Pr…" at bounding box center [301, 96] width 100 height 141
drag, startPoint x: 328, startPoint y: 68, endPoint x: 357, endPoint y: 68, distance: 29.5
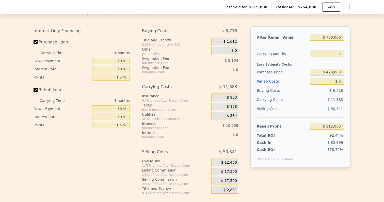
click at [357, 68] on div "Edit the assumptions in yellow boxes. Input profit to calculate an offer price.…" at bounding box center [192, 100] width 384 height 189
type input "$ 480,000"
type input "$ 142,796"
click at [348, 89] on div "After Repair Value $ 700,000 Carrying Months 4 Less Estimate Costs: Purchase Pr…" at bounding box center [301, 96] width 100 height 141
drag, startPoint x: 340, startPoint y: 76, endPoint x: 368, endPoint y: 76, distance: 28.7
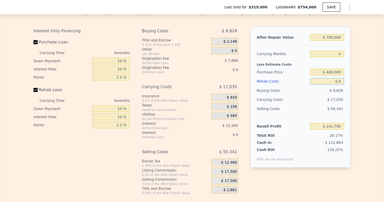
click at [359, 76] on div "Edit the assumptions in yellow boxes. Input profit to calculate an offer price.…" at bounding box center [192, 100] width 384 height 189
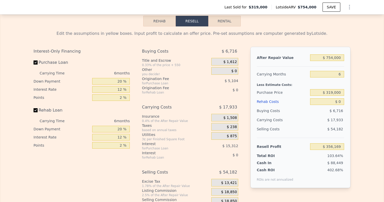
scroll to position [771, 0]
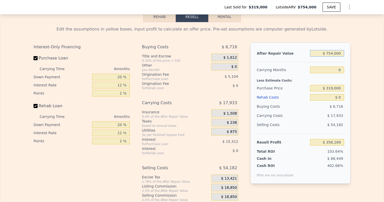
drag, startPoint x: 328, startPoint y: 49, endPoint x: 366, endPoint y: 50, distance: 38.4
click at [366, 50] on div "Edit the assumptions in yellow boxes. Input profit to calculate an offer price.…" at bounding box center [192, 116] width 384 height 189
type input "$ 7"
type input "-$ 342,684"
type input "$ 75"
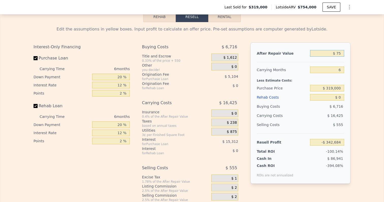
type input "-$ 342,621"
type input "$ 750"
type input "-$ 341,996"
type input "$ 7,500"
type input "-$ 335,741"
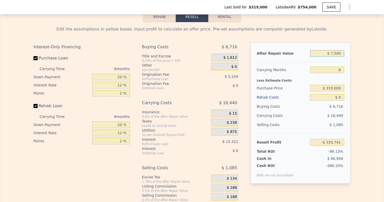
type input "$ 75,000"
type input "-$ 273,176"
type input "$ 750,000"
type input "$ 352,461"
drag, startPoint x: 348, startPoint y: 65, endPoint x: 384, endPoint y: 65, distance: 36.6
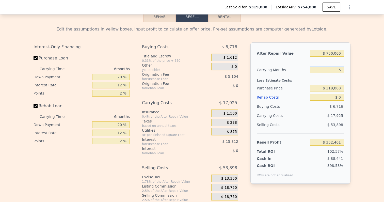
click at [384, 65] on div "Rehab Resell Rental Edit the assumptions in yellow boxes. Input profit to calcu…" at bounding box center [192, 111] width 384 height 245
type input "4"
type input "$ 358,436"
type input "4"
drag, startPoint x: 328, startPoint y: 83, endPoint x: 382, endPoint y: 88, distance: 54.1
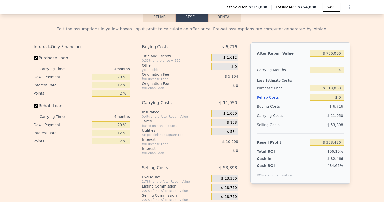
click at [382, 88] on div "Edit the assumptions in yellow boxes. Input profit to calculate an offer price.…" at bounding box center [192, 116] width 384 height 189
type input "$ 480,000"
type input "$ 189,172"
drag, startPoint x: 339, startPoint y: 92, endPoint x: 345, endPoint y: 92, distance: 5.3
click at [345, 94] on input "$ 0" at bounding box center [327, 97] width 34 height 7
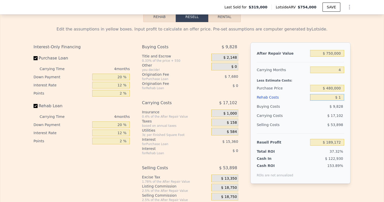
type input "$ 12"
type input "$ 189,160"
type input "$ 120"
type input "$ 189,046"
type input "$ 1,200"
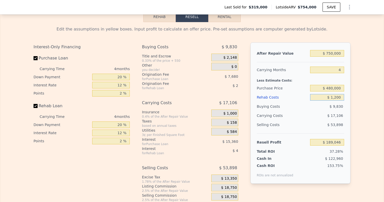
type input "$ 187,913"
type input "$ 12,000"
type input "$ 176,596"
type input "$ 120,000"
type input "$ 63,412"
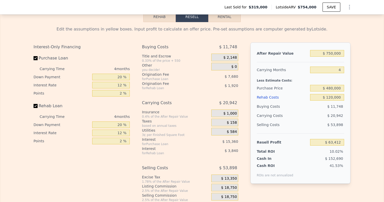
click at [358, 116] on div "Edit the assumptions in yellow boxes. Input profit to calculate an offer price.…" at bounding box center [192, 116] width 384 height 189
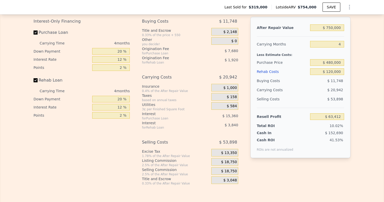
click at [230, 160] on span "$ 18,750" at bounding box center [229, 162] width 16 height 5
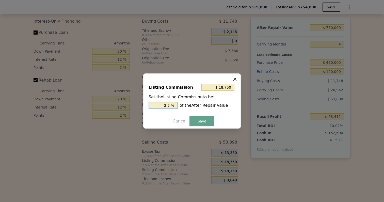
drag, startPoint x: 162, startPoint y: 105, endPoint x: 193, endPoint y: 105, distance: 30.3
click at [193, 105] on div "2.5 % of the After Repair Value" at bounding box center [192, 105] width 87 height 7
type input "$ 15,000"
type input "2 %"
click at [199, 124] on button "Save" at bounding box center [202, 121] width 25 height 10
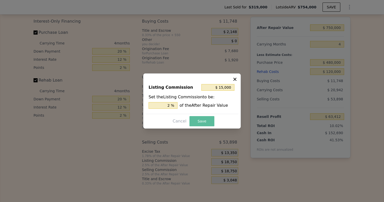
type input "$ 67,162"
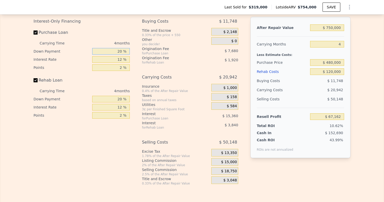
drag, startPoint x: 117, startPoint y: 44, endPoint x: 139, endPoint y: 43, distance: 21.9
click at [138, 44] on div "Interest-Only Financing Purchase Loan Carrying Time 4 months Down Payment 20 % …" at bounding box center [192, 101] width 317 height 169
drag, startPoint x: 118, startPoint y: 47, endPoint x: 127, endPoint y: 47, distance: 8.9
click at [127, 48] on input "20 %" at bounding box center [111, 51] width 38 height 7
type input "1 %"
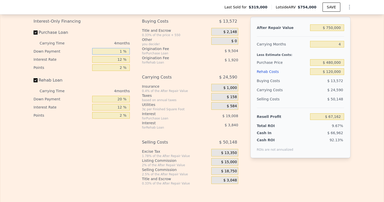
type input "$ 61,690"
type input "10 %"
type input "$ 64,282"
type input "10 %"
drag, startPoint x: 114, startPoint y: 53, endPoint x: 135, endPoint y: 53, distance: 21.4
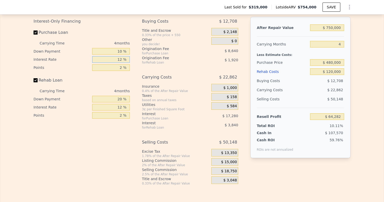
click at [135, 53] on div "Interest-Only Financing Purchase Loan Carrying Time 4 months Down Payment 10 % …" at bounding box center [192, 101] width 317 height 169
type input "10 %"
type input "$ 67,162"
type input "10 %"
drag, startPoint x: 120, startPoint y: 61, endPoint x: 127, endPoint y: 62, distance: 7.1
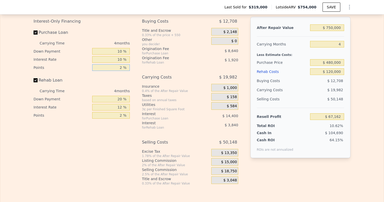
click at [127, 64] on input "2 %" at bounding box center [111, 67] width 38 height 7
type input "1 %"
type input "$ 71,482"
type input "1.5 %"
type input "$ 69,322"
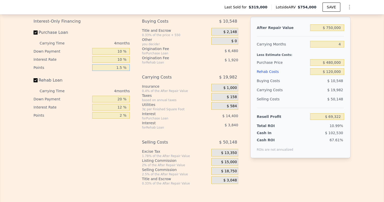
type input "1.5 %"
drag, startPoint x: 125, startPoint y: 95, endPoint x: 133, endPoint y: 95, distance: 8.9
click at [133, 95] on div "Interest-Only Financing Purchase Loan Carrying Time 4 months Down Payment 10 % …" at bounding box center [84, 101] width 100 height 169
type input "1 %"
type input "$ 67,954"
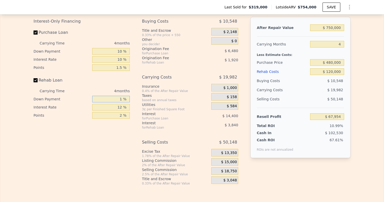
type input "10 %"
type input "$ 68,602"
type input "10 %"
drag, startPoint x: 117, startPoint y: 100, endPoint x: 126, endPoint y: 100, distance: 8.9
click at [126, 104] on input "12 %" at bounding box center [111, 107] width 38 height 7
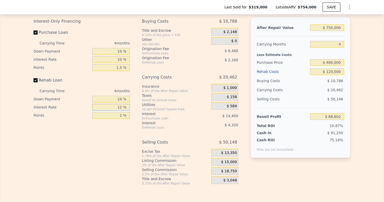
type input "1 %"
type input "$ 72,562"
type input "10 %"
type input "$ 69,322"
type input "10 %"
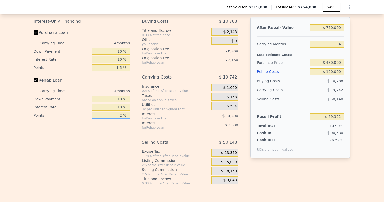
drag, startPoint x: 118, startPoint y: 110, endPoint x: 137, endPoint y: 110, distance: 18.8
click at [137, 110] on div "Interest-Only Financing Purchase Loan Carrying Time 4 months Down Payment 10 % …" at bounding box center [192, 101] width 317 height 169
type input "1 %"
type input "$ 70,402"
type input "15 %"
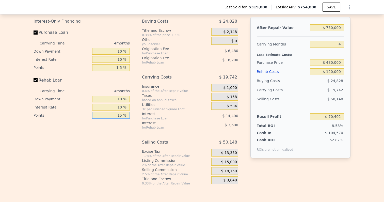
type input "$ 55,282"
type input "1 %"
type input "$ 70,402"
type input "1.5 %"
type input "$ 69,862"
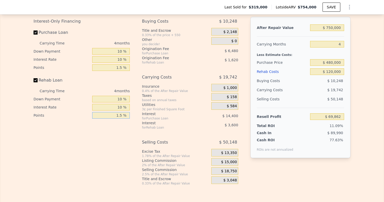
type input "1.5 %"
click at [128, 130] on div "Interest-Only Financing Purchase Loan Carrying Time 4 months Down Payment 10 % …" at bounding box center [84, 101] width 100 height 169
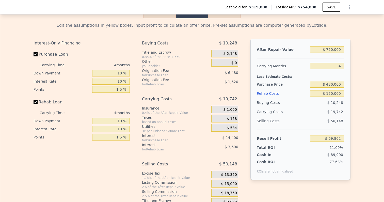
scroll to position [786, 0]
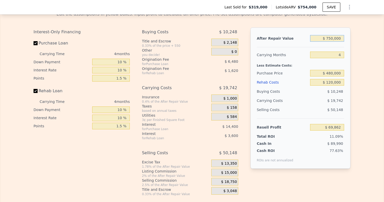
drag, startPoint x: 328, startPoint y: 34, endPoint x: 384, endPoint y: 35, distance: 56.2
click at [384, 35] on div "Rehab Resell Rental Edit the assumptions in yellow boxes. Input profit to calcu…" at bounding box center [192, 96] width 384 height 245
type input "$ 7"
type input "-$ 629,533"
type input "$ 70"
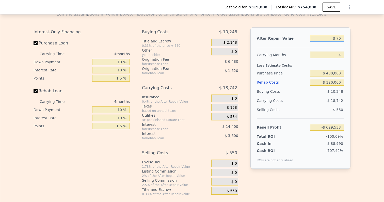
type input "-$ 629,474"
type input "$ 700"
type input "-$ 628,887"
type input "$ 7,000"
type input "-$ 623,012"
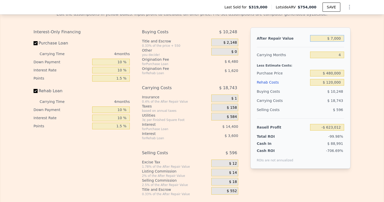
type input "$ 70,000"
type input "-$ 564,262"
type input "$ 700,000"
type input "$ 23,236"
click at [373, 61] on div "Edit the assumptions in yellow boxes. Input profit to calculate an offer price.…" at bounding box center [192, 101] width 384 height 189
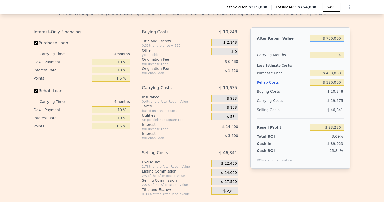
drag, startPoint x: 328, startPoint y: 34, endPoint x: 354, endPoint y: 34, distance: 26.2
click at [354, 34] on div "Edit the assumptions in yellow boxes. Input profit to calculate an offer price.…" at bounding box center [191, 101] width 325 height 189
type input "$ 6"
type input "-$ 629,534"
type input "$ 68"
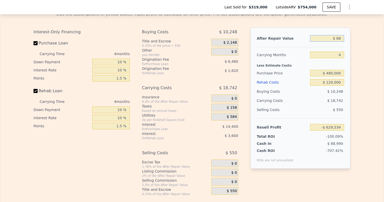
type input "-$ 629,476"
type input "$ 680"
type input "-$ 628,906"
type input "$ 6,800"
type input "-$ 623,199"
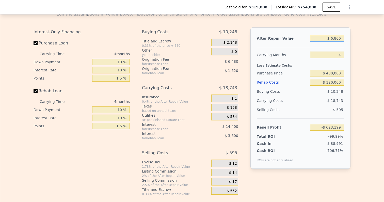
type input "$ 68,000"
type input "-$ 566,127"
type input "$ 680,000"
type input "$ 4,585"
type input "$ 68,000"
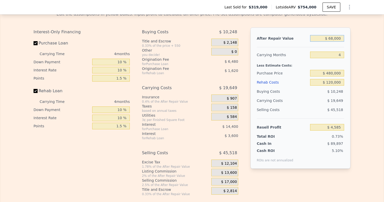
type input "-$ 566,127"
type input "$ 6,800"
type input "-$ 623,199"
type input "$ 680"
type input "-$ 628,906"
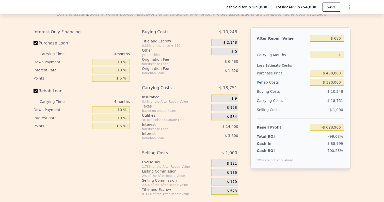
type input "$ 68"
type input "-$ 629,476"
type input "$ 6"
type input "-$ 629,534"
type input "$ 67"
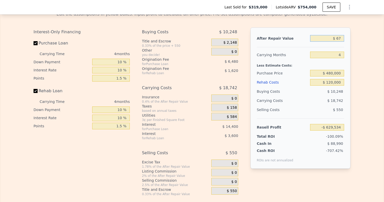
type input "-$ 629,477"
type input "$ 675"
type input "-$ 628,911"
type input "$ 6,750"
type input "-$ 623,245"
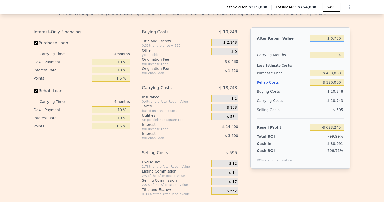
type input "$ 67,500"
type input "-$ 566,595"
type input "$ 675,000"
type input "-$ 78"
click at [368, 67] on div "Edit the assumptions in yellow boxes. Input profit to calculate an offer price.…" at bounding box center [192, 101] width 384 height 189
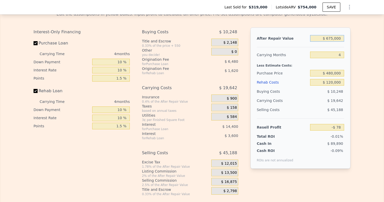
drag, startPoint x: 327, startPoint y: 33, endPoint x: 373, endPoint y: 33, distance: 46.3
click at [373, 33] on div "Edit the assumptions in yellow boxes. Input profit to calculate an offer price.…" at bounding box center [192, 101] width 384 height 189
type input "$ 5,675,000"
type input "$ 4,662,605"
drag, startPoint x: 325, startPoint y: 33, endPoint x: 369, endPoint y: 33, distance: 44.0
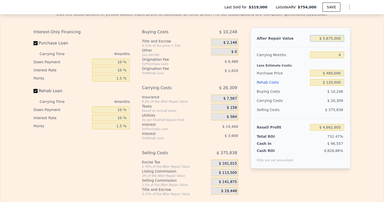
click at [369, 33] on div "Edit the assumptions in yellow boxes. Input profit to calculate an offer price.…" at bounding box center [192, 101] width 384 height 189
type input "$ 7"
type input "-$ 629,533"
type input "$ 75"
type input "-$ 629,470"
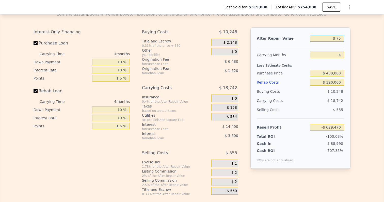
type input "$ 750"
type input "-$ 628,840"
type input "$ 7,500"
type input "-$ 622,547"
type input "$ 75,000"
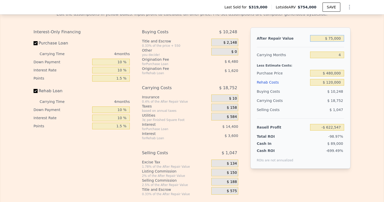
type input "-$ 559,600"
type input "$ 750,000"
type input "$ 69,862"
click at [375, 73] on div "Edit the assumptions in yellow boxes. Input profit to calculate an offer price.…" at bounding box center [192, 101] width 384 height 189
type input "$ 754,000"
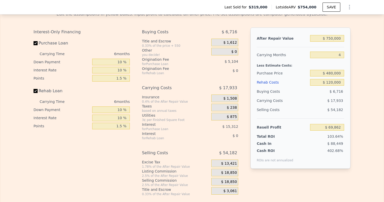
type input "6"
type input "$ 0"
type input "$ 356,169"
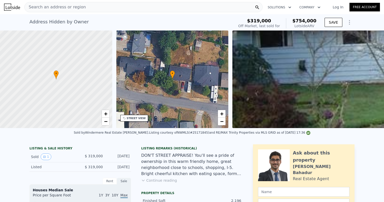
scroll to position [0, 0]
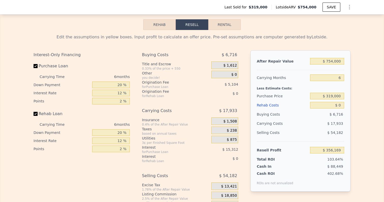
scroll to position [764, 0]
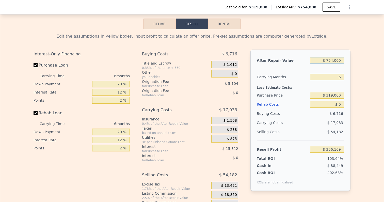
drag, startPoint x: 328, startPoint y: 57, endPoint x: 372, endPoint y: 58, distance: 43.7
click at [372, 58] on div "Edit the assumptions in yellow boxes. Input profit to calculate an offer price.…" at bounding box center [192, 123] width 384 height 189
type input "$ 7"
type input "-$ 342,684"
type input "$ 75"
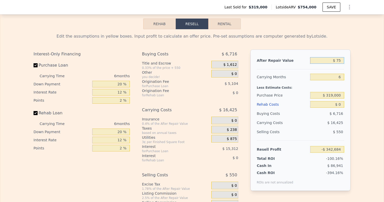
type input "-$ 342,621"
type input "$ 750"
type input "-$ 341,996"
type input "$ 7,500"
type input "-$ 335,741"
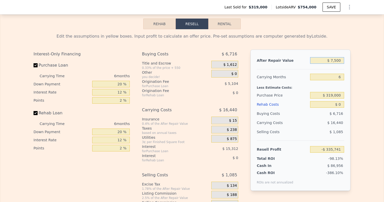
type input "$ 75,000"
type input "-$ 273,176"
type input "$ 750,000"
type input "$ 352,461"
drag, startPoint x: 339, startPoint y: 73, endPoint x: 350, endPoint y: 73, distance: 10.2
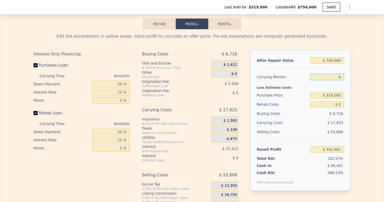
click at [350, 73] on div "After Repair Value $ 750,000 Carrying Months 6 Less Estimate Costs: Purchase Pr…" at bounding box center [301, 120] width 100 height 141
type input "4"
type input "$ 358,436"
type input "4"
drag, startPoint x: 328, startPoint y: 89, endPoint x: 360, endPoint y: 88, distance: 32.0
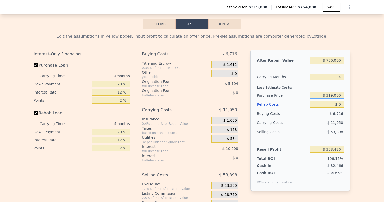
click at [360, 89] on div "Edit the assumptions in yellow boxes. Input profit to calculate an offer price.…" at bounding box center [192, 123] width 384 height 189
type input "$ 475,000"
click at [356, 118] on div "Edit the assumptions in yellow boxes. Input profit to calculate an offer price.…" at bounding box center [192, 123] width 384 height 189
type input "$ 194,428"
drag, startPoint x: 328, startPoint y: 91, endPoint x: 371, endPoint y: 91, distance: 43.5
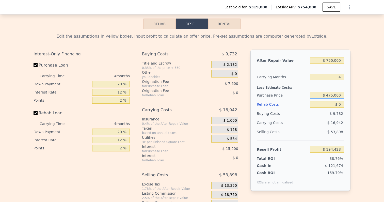
click at [371, 91] on div "Edit the assumptions in yellow boxes. Input profit to calculate an offer price.…" at bounding box center [192, 123] width 384 height 189
type input "$ 7"
type input "$ 575,000"
click at [357, 90] on div "Edit the assumptions in yellow boxes. Input profit to calculate an offer price.…" at bounding box center [192, 123] width 384 height 189
type input "$ 89,295"
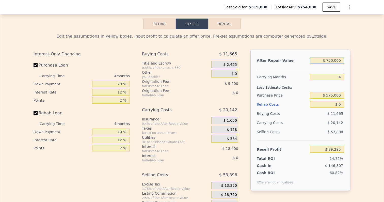
drag, startPoint x: 328, startPoint y: 56, endPoint x: 384, endPoint y: 56, distance: 56.4
click at [384, 56] on div "Rehab Resell Rental Edit the assumptions in yellow boxes. Input profit to calcu…" at bounding box center [192, 118] width 384 height 245
type input "$ 7"
type input "-$ 606,350"
type input "$ 77"
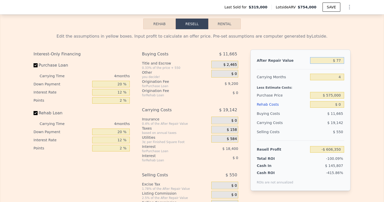
type input "-$ 606,285"
type input "$ 775"
type input "-$ 605,638"
type input "$ 7,750"
type input "-$ 599,169"
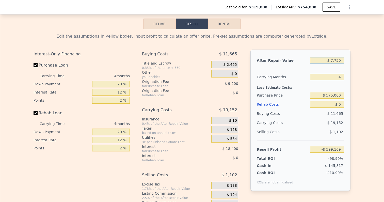
type input "$ 775"
type input "-$ 605,638"
type input "$ 77"
type input "-$ 606,285"
type input "$ 7"
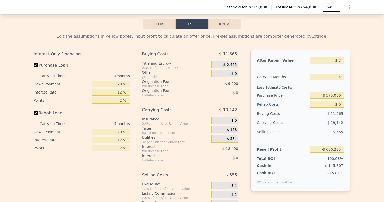
type input "-$ 606,350"
type input "$ 75"
type input "-$ 606,287"
type input "$ 750"
type input "-$ 605,661"
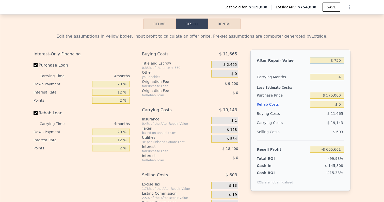
type input "$ 7,500"
type input "-$ 599,402"
type input "$ 75,000"
type input "-$ 536,792"
type input "$ 750,000"
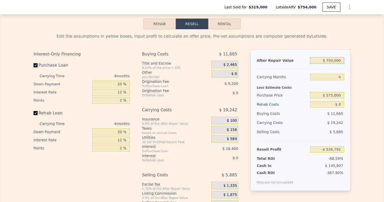
type input "$ 89,295"
click at [369, 74] on div "Edit the assumptions in yellow boxes. Input profit to calculate an offer price.…" at bounding box center [192, 123] width 384 height 189
drag, startPoint x: 338, startPoint y: 100, endPoint x: 349, endPoint y: 100, distance: 10.4
click at [349, 100] on div "After Repair Value $ 750,000 Carrying Months 4 Less Estimate Costs: Purchase Pr…" at bounding box center [301, 120] width 100 height 141
type input "$ 70"
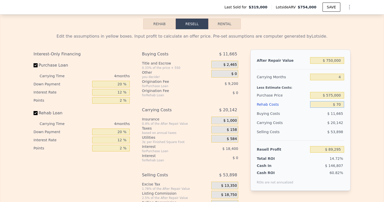
type input "$ 89,220"
type input "$ 700"
type input "$ 88,560"
type input "$ 7,000"
type input "$ 81,959"
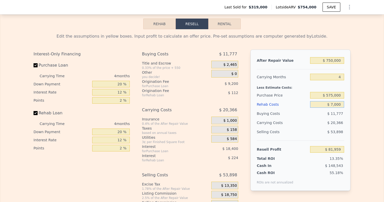
type input "$ 70,000"
type input "$ 15,935"
type input "$ 700,000"
type input "-$ 644,305"
type input "$ 70,000"
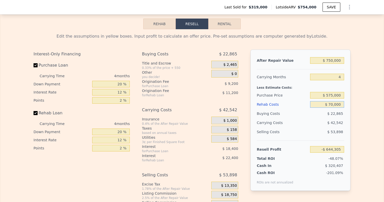
type input "$ 15,935"
type input "$ 7,000"
type input "$ 81,959"
type input "$ 70,000"
type input "$ 15,935"
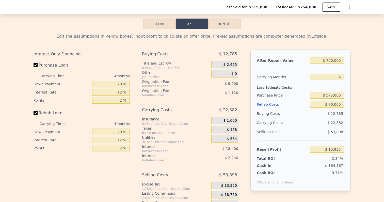
click at [356, 141] on div "Edit the assumptions in yellow boxes. Input profit to calculate an offer price.…" at bounding box center [192, 123] width 384 height 189
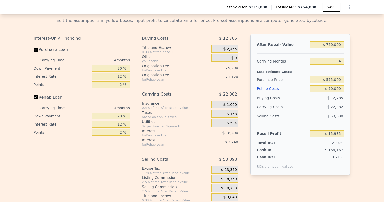
click at [234, 177] on span "$ 18,750" at bounding box center [229, 179] width 16 height 5
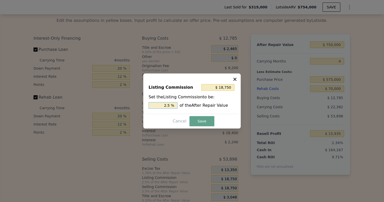
drag, startPoint x: 165, startPoint y: 106, endPoint x: 185, endPoint y: 106, distance: 20.3
click at [185, 106] on div "2.5 % of the After Repair Value" at bounding box center [192, 105] width 87 height 7
type input "$ 15,000"
type input "2 %"
click at [198, 116] on div "Listing Commission $ 15,000 Set the Listing Commission to be: 2 % of the After …" at bounding box center [192, 100] width 98 height 55
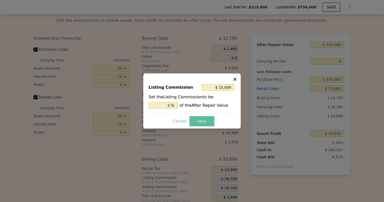
click at [197, 121] on button "Save" at bounding box center [202, 121] width 25 height 10
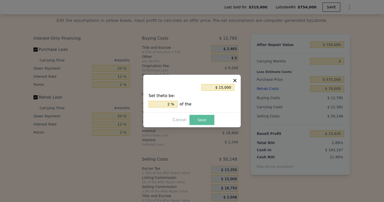
type input "$ 19,685"
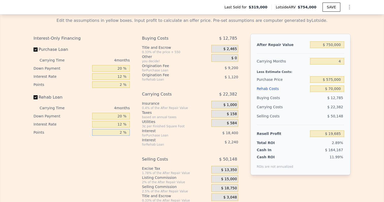
drag, startPoint x: 118, startPoint y: 129, endPoint x: 135, endPoint y: 129, distance: 16.3
click at [132, 129] on div "Interest-Only Financing Purchase Loan Carrying Time 4 months Down Payment 20 % …" at bounding box center [84, 118] width 100 height 169
type input "1 %"
type input "$ 20,245"
type input "1.5 %"
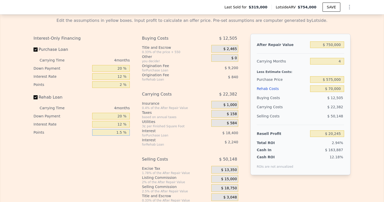
type input "$ 19,965"
type input "1.5 %"
drag, startPoint x: 115, startPoint y: 79, endPoint x: 169, endPoint y: 79, distance: 53.6
click at [169, 79] on div "Interest-Only Financing Purchase Loan Carrying Time 4 months Down Payment 20 % …" at bounding box center [192, 118] width 317 height 169
type input "1 %"
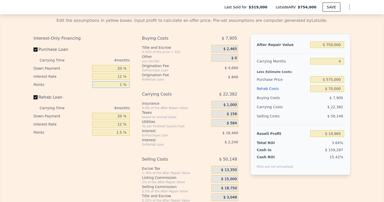
type input "$ 24,565"
type input "1.5 %"
type input "$ 22,265"
type input "1.5 %"
drag, startPoint x: 119, startPoint y: 71, endPoint x: 137, endPoint y: 71, distance: 18.1
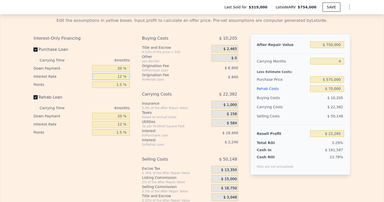
click at [137, 71] on div "Interest-Only Financing Purchase Loan Carrying Time 4 months Down Payment 20 % …" at bounding box center [192, 118] width 317 height 169
type input "1 %"
type input "$ 39,133"
type input "10 %"
type input "$ 25,333"
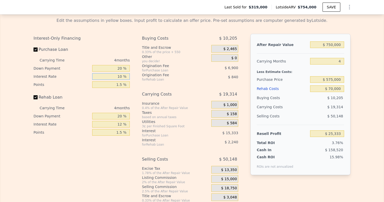
type input "10 %"
drag, startPoint x: 114, startPoint y: 63, endPoint x: 132, endPoint y: 63, distance: 17.8
click at [130, 65] on input "20 %" at bounding box center [111, 68] width 38 height 7
type input "10 %"
type input "$ 22,550"
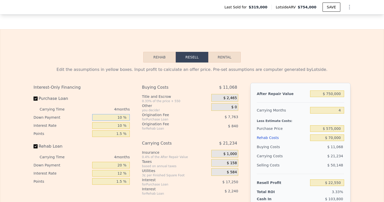
scroll to position [718, 0]
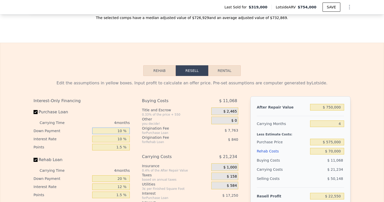
type input "10 %"
drag, startPoint x: 330, startPoint y: 101, endPoint x: 384, endPoint y: 102, distance: 54.4
click at [384, 102] on div "Search an address or region Solutions Company Open main menu Log In Free Accoun…" at bounding box center [192, 101] width 384 height 202
type input "$ 77"
type input "-$ 676,780"
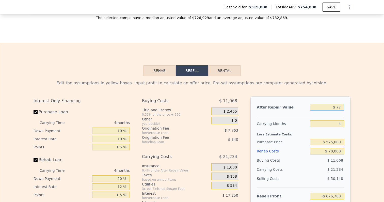
type input "$ 775"
type input "-$ 676,130"
type input "$ 7,750"
type input "-$ 669,625"
type input "$ 77,500"
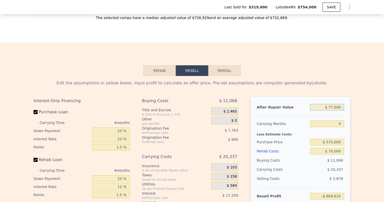
type input "-$ 604,581"
type input "$ 775,000"
type input "$ 45,864"
drag, startPoint x: 342, startPoint y: 104, endPoint x: 330, endPoint y: 104, distance: 12.2
click at [330, 104] on input "$ 775,000" at bounding box center [327, 107] width 34 height 7
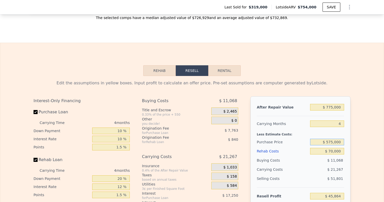
drag, startPoint x: 329, startPoint y: 137, endPoint x: 384, endPoint y: 137, distance: 54.9
click at [384, 137] on div "Search an address or region Solutions Company Open main menu Log In Free Accoun…" at bounding box center [192, 101] width 384 height 202
type input "$ 560,000"
type input "$ 61,569"
click at [375, 145] on div "Edit the assumptions in yellow boxes. Input profit to calculate an offer price.…" at bounding box center [192, 170] width 384 height 189
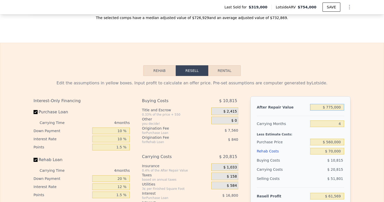
drag, startPoint x: 330, startPoint y: 103, endPoint x: 374, endPoint y: 99, distance: 43.4
click at [374, 99] on div "Edit the assumptions in yellow boxes. Input profit to calculate an offer price.…" at bounding box center [192, 170] width 384 height 189
click at [326, 104] on input "$ 775,000" at bounding box center [327, 107] width 34 height 7
drag, startPoint x: 327, startPoint y: 103, endPoint x: 352, endPoint y: 103, distance: 25.2
click at [352, 103] on div "Edit the assumptions in yellow boxes. Input profit to calculate an offer price.…" at bounding box center [191, 170] width 325 height 189
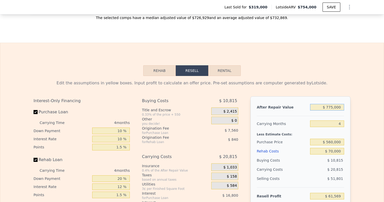
type input "$ 5,775,000"
type input "$ 4,724,252"
type input "$ 50,775,000"
type input "$ 46,688,402"
type input "$ 500,775,000"
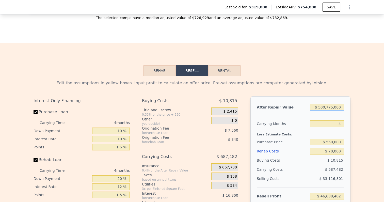
type input "$ 466,329,902"
type input "$ 5,000,775,000"
type input "$ 4,662,744,902"
type input "$ 500,775,000"
type input "$ 466,329,902"
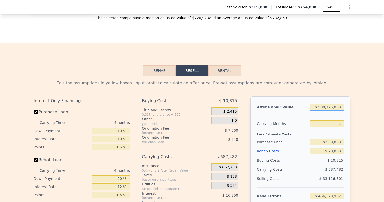
type input "$ 50,775,000"
type input "$ 46,688,402"
type input "$ 5,775,000"
type input "$ 4,724,252"
type input "$ 775,000"
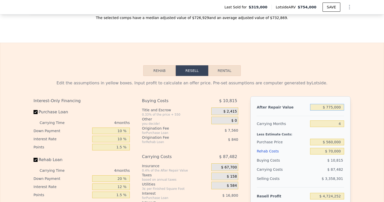
type input "$ 61,569"
drag, startPoint x: 343, startPoint y: 104, endPoint x: 328, endPoint y: 103, distance: 15.8
click at [328, 104] on input "$ 775,000" at bounding box center [327, 107] width 34 height 7
type input "$ 7"
type input "-$ 661,140"
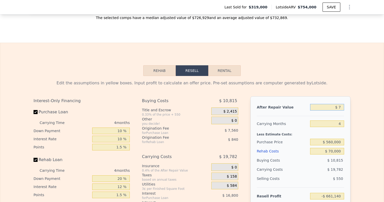
type input "$ 75"
type input "-$ 661,077"
type input "$ 750"
type input "-$ 660,447"
type input "$ 7,500"
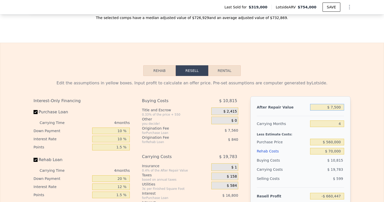
type input "-$ 654,154"
type input "$ 75,000"
type input "-$ 591,207"
type input "$ 750,000"
type input "$ 38,255"
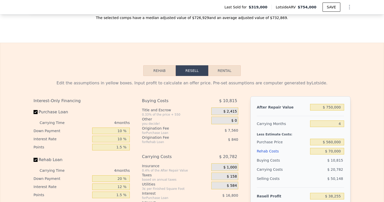
click at [366, 123] on div "Edit the assumptions in yellow boxes. Input profit to calculate an offer price.…" at bounding box center [192, 170] width 384 height 189
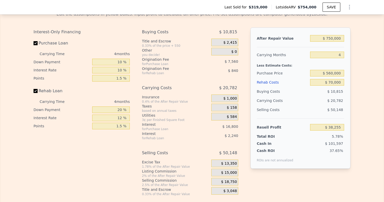
scroll to position [785, 0]
